Goal: Information Seeking & Learning: Learn about a topic

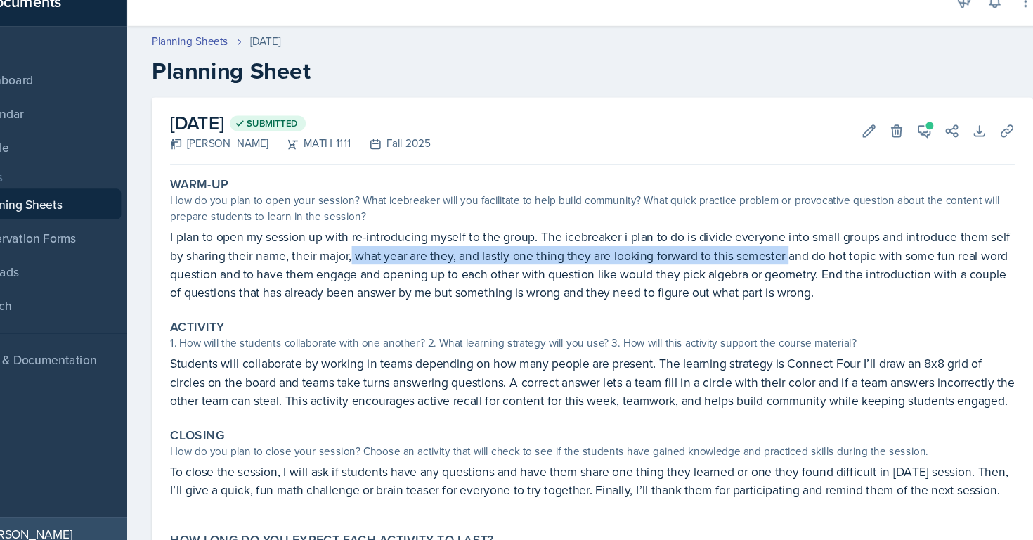
scroll to position [91, 0]
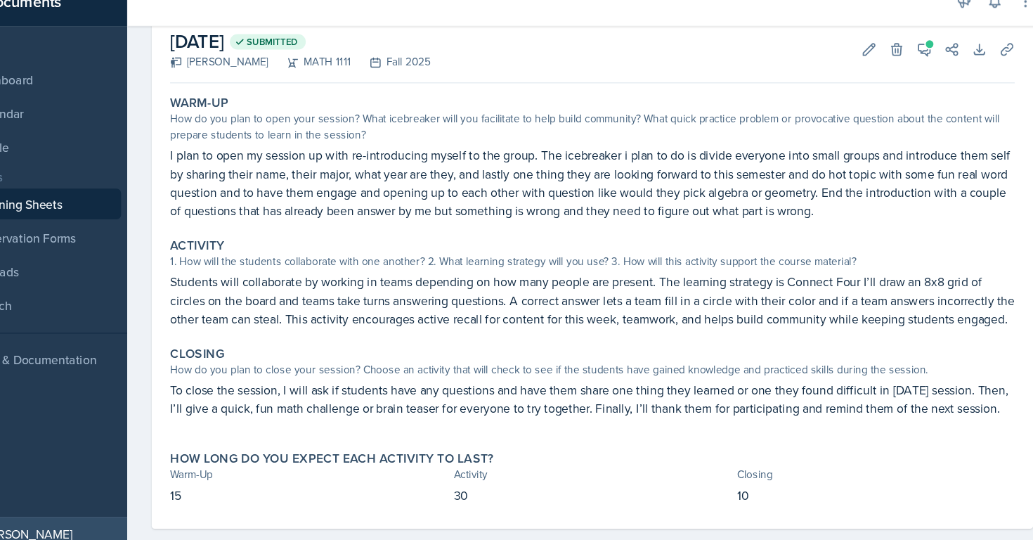
click at [702, 271] on p "Students will collaborate by working in teams depending on how many people are …" at bounding box center [606, 296] width 774 height 51
drag, startPoint x: 214, startPoint y: 266, endPoint x: 518, endPoint y: 267, distance: 303.5
click at [518, 267] on div "Activity 1. How will the students collaborate with one another? 2. What learnin…" at bounding box center [606, 280] width 785 height 93
click at [749, 296] on p "Students will collaborate by working in teams depending on how many people are …" at bounding box center [606, 296] width 774 height 51
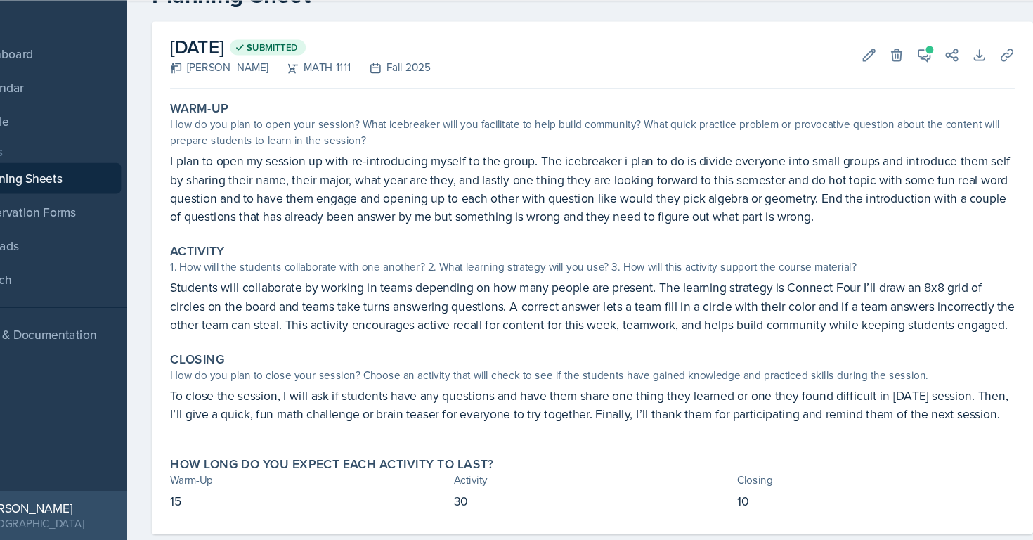
scroll to position [46, 0]
click at [905, 84] on button "View Comments" at bounding box center [910, 94] width 25 height 25
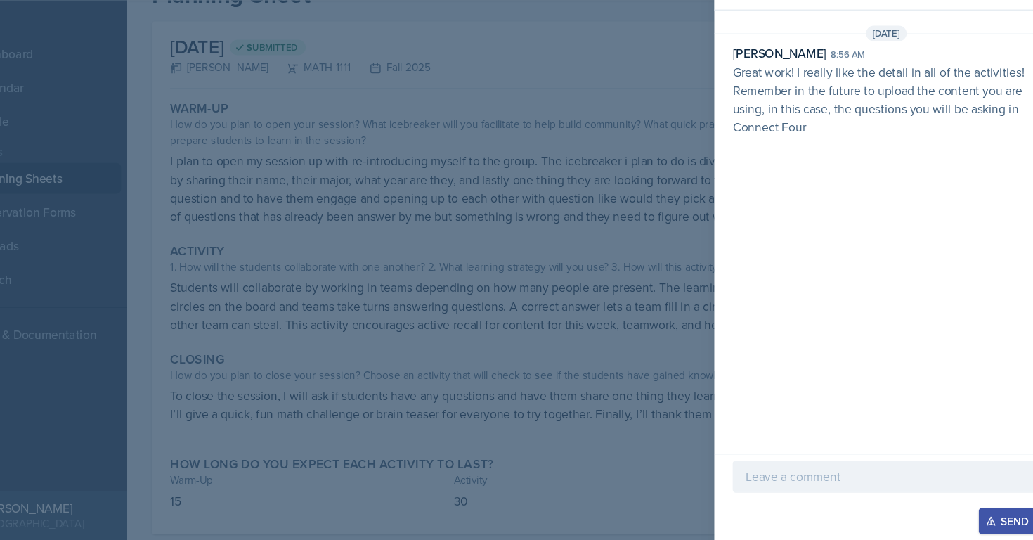
click at [653, 199] on div at bounding box center [516, 270] width 1033 height 540
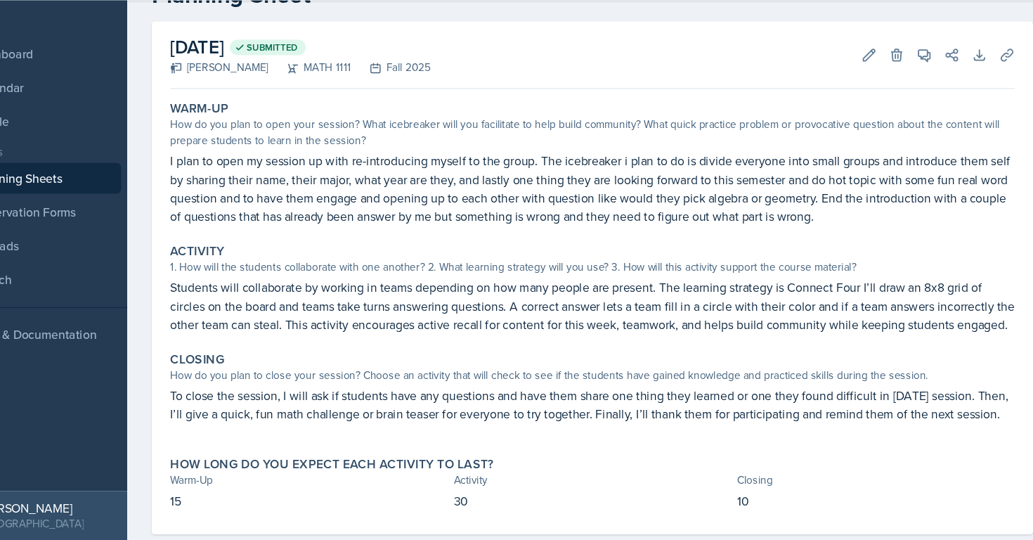
click at [145, 207] on link "Planning Sheets" at bounding box center [90, 208] width 169 height 28
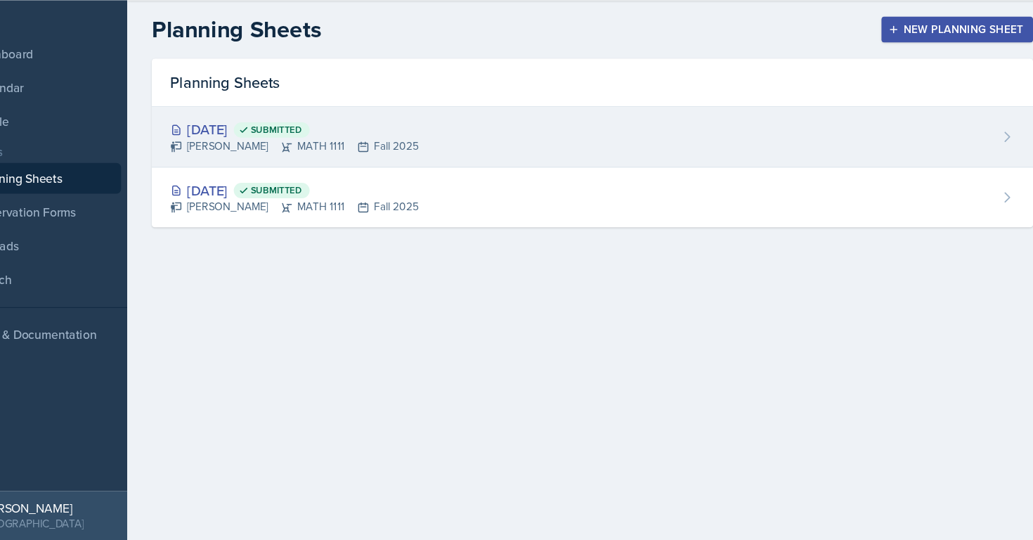
click at [405, 176] on div "[PERSON_NAME] MATH 1111 Fall 2025" at bounding box center [333, 178] width 228 height 15
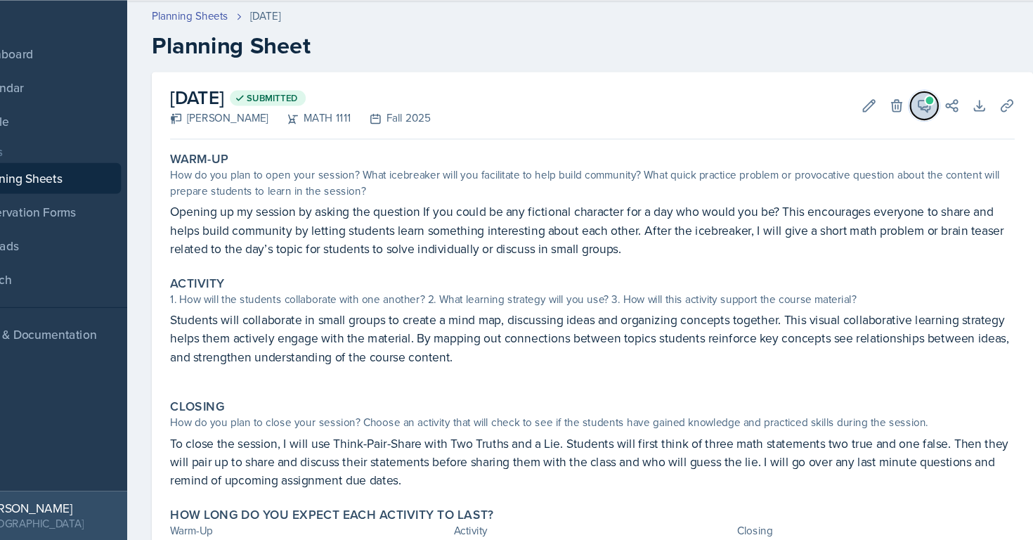
click at [915, 147] on icon at bounding box center [910, 141] width 14 height 14
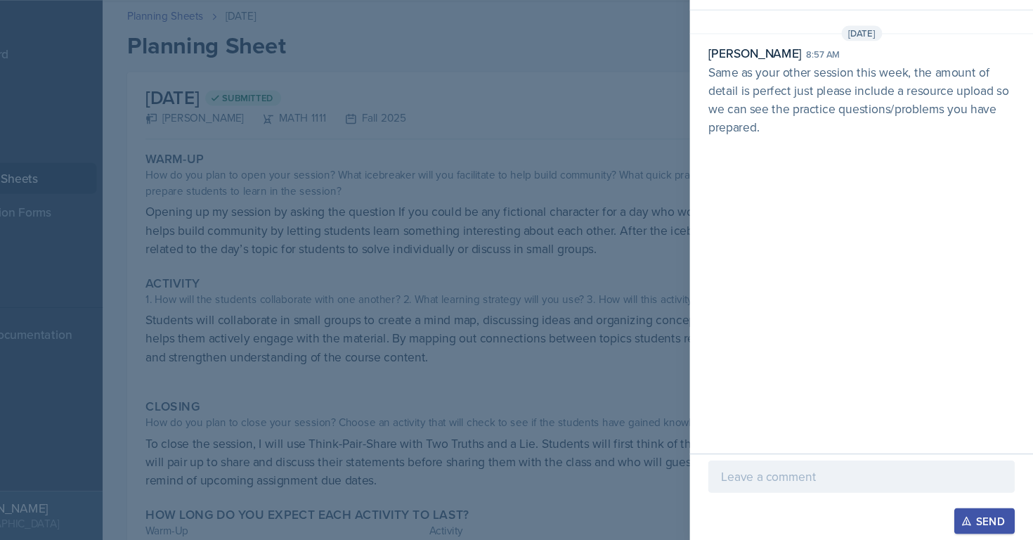
click at [624, 151] on div at bounding box center [516, 270] width 1033 height 540
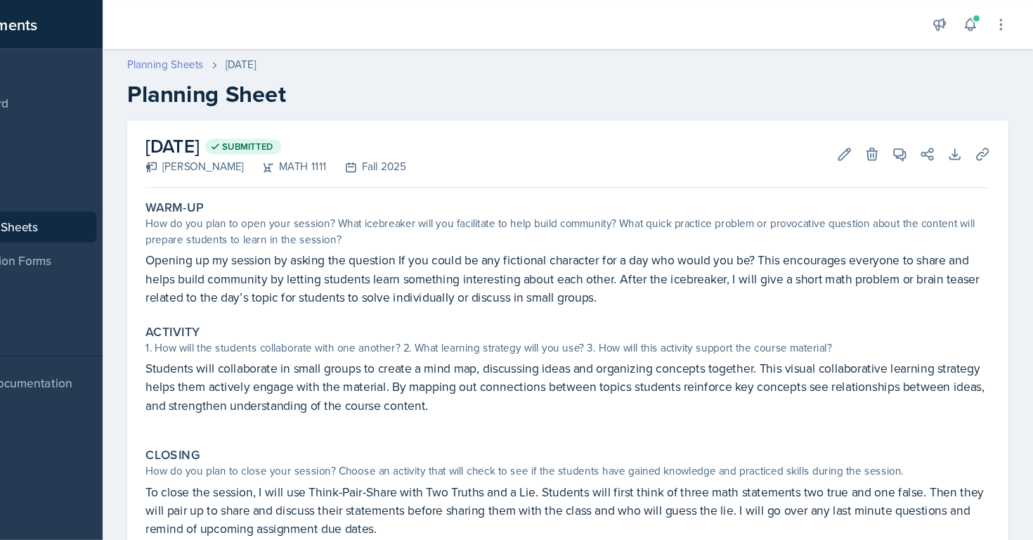
click at [253, 53] on link "Planning Sheets" at bounding box center [237, 59] width 70 height 15
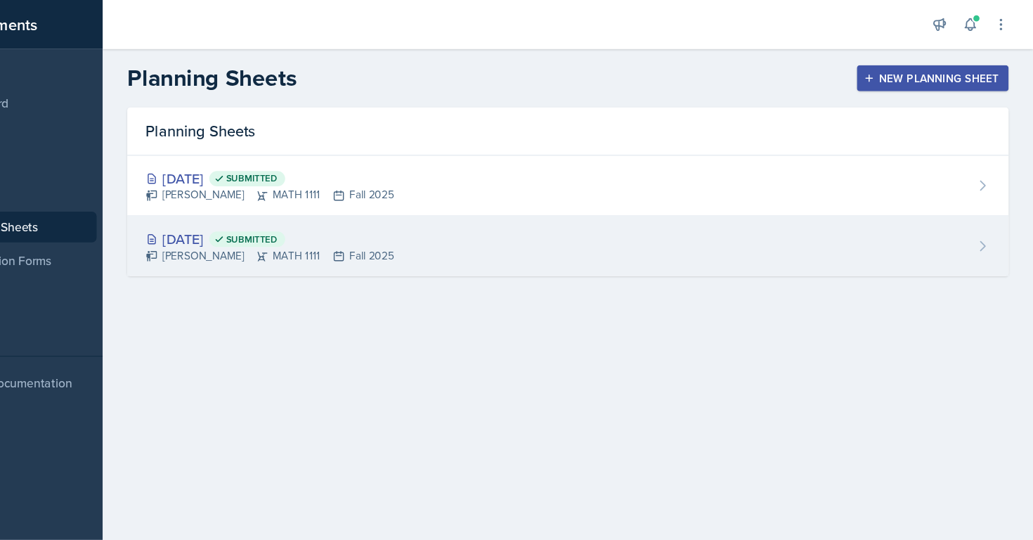
click at [280, 217] on div "[DATE] Submitted" at bounding box center [333, 218] width 228 height 19
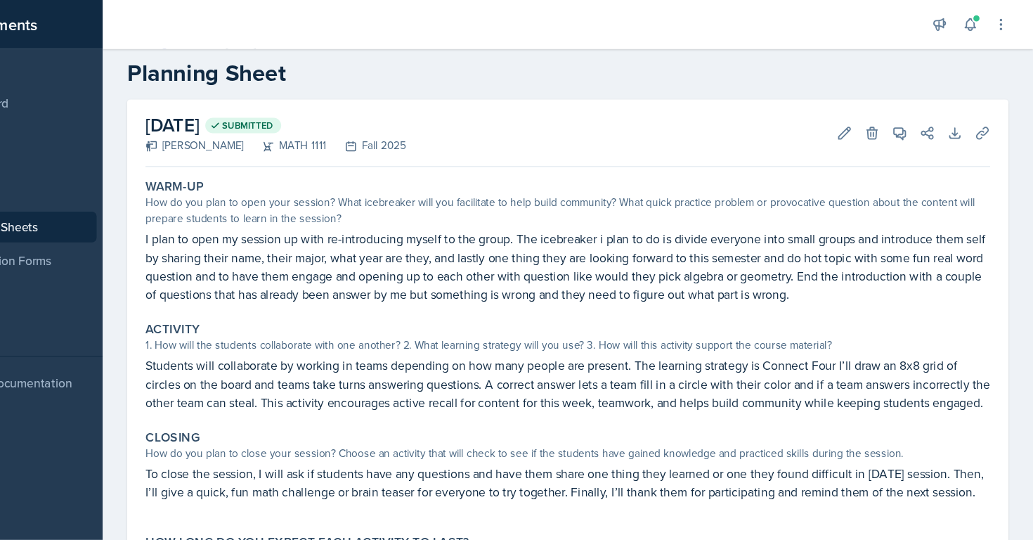
scroll to position [30, 0]
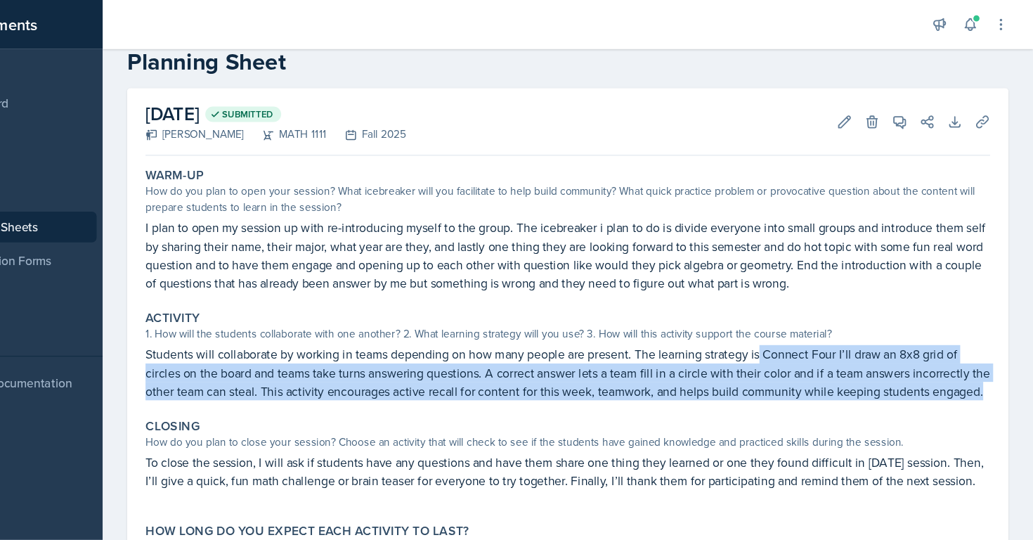
drag, startPoint x: 783, startPoint y: 326, endPoint x: 767, endPoint y: 370, distance: 46.5
click at [767, 367] on p "Students will collaborate by working in teams depending on how many people are …" at bounding box center [606, 341] width 774 height 51
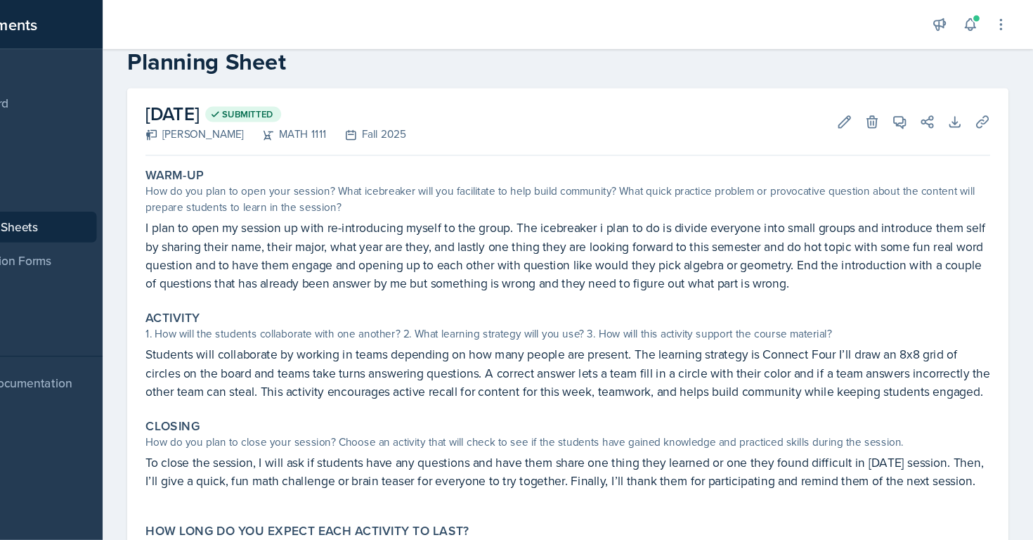
click at [782, 327] on p "Students will collaborate by working in teams depending on how many people are …" at bounding box center [606, 341] width 774 height 51
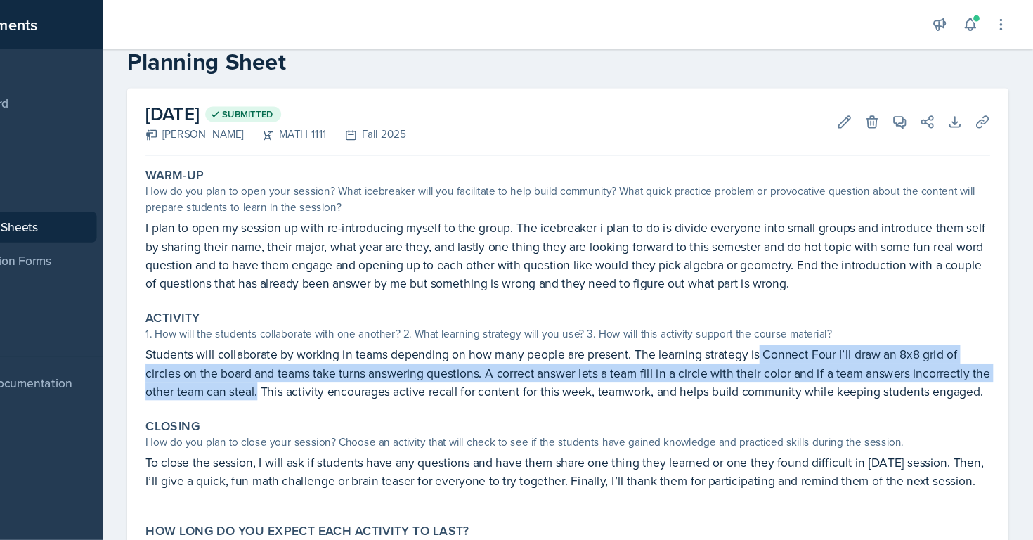
drag, startPoint x: 784, startPoint y: 327, endPoint x: 341, endPoint y: 356, distance: 444.2
click at [341, 356] on p "Students will collaborate by working in teams depending on how many people are …" at bounding box center [606, 341] width 774 height 51
copy p "Connect Four I’ll draw an 8x8 grid of circles on the board and teams take turns…"
